Goal: Connect with others: Connect with others

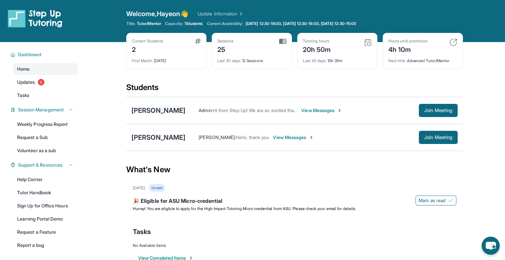
click at [160, 109] on div "[PERSON_NAME]" at bounding box center [159, 110] width 54 height 9
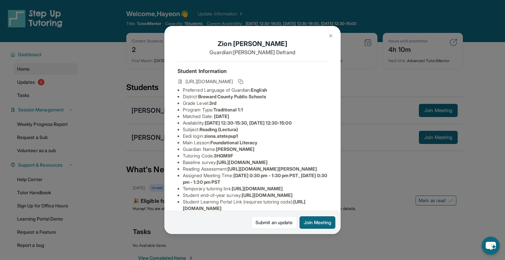
click at [331, 36] on img at bounding box center [330, 35] width 5 height 5
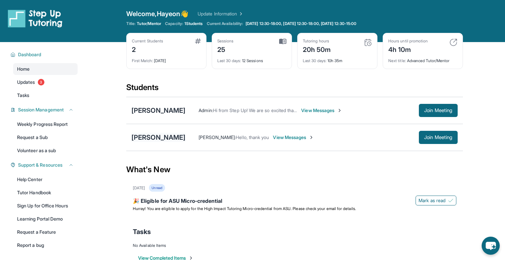
click at [166, 136] on div "[PERSON_NAME]" at bounding box center [159, 137] width 54 height 9
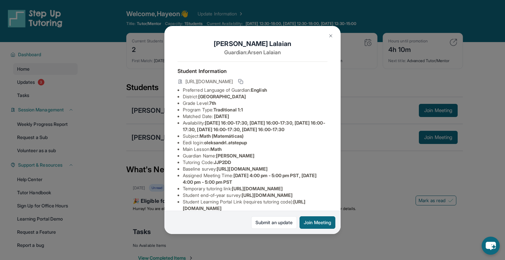
click at [328, 36] on button at bounding box center [330, 35] width 13 height 13
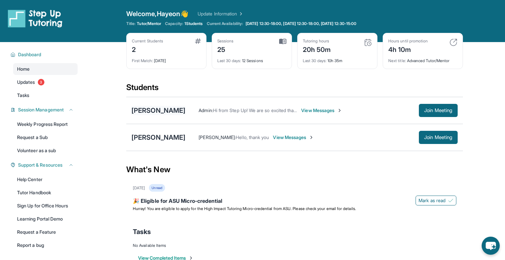
click at [135, 108] on div "[PERSON_NAME]" at bounding box center [159, 110] width 54 height 9
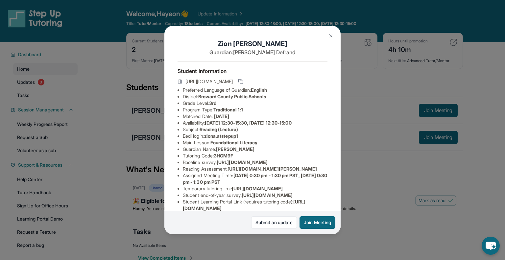
click at [328, 36] on img at bounding box center [330, 35] width 5 height 5
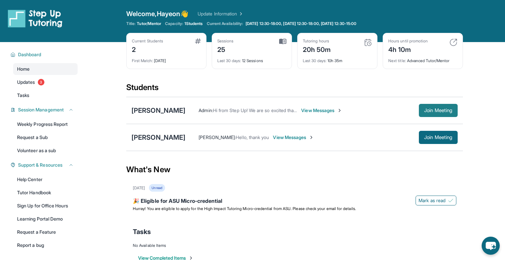
click at [432, 114] on button "Join Meeting" at bounding box center [438, 110] width 39 height 13
